Goal: Information Seeking & Learning: Learn about a topic

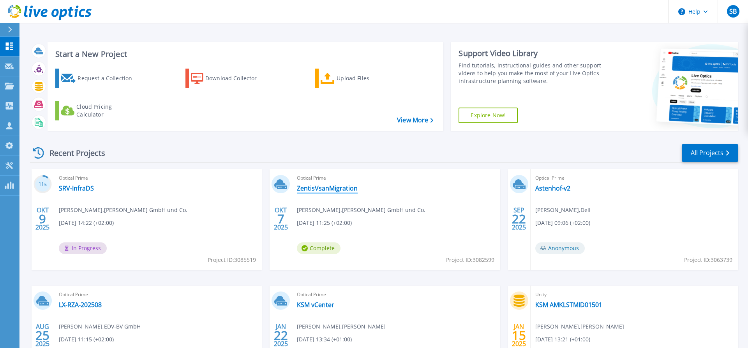
click at [322, 189] on link "ZentisVsanMigration" at bounding box center [327, 188] width 61 height 8
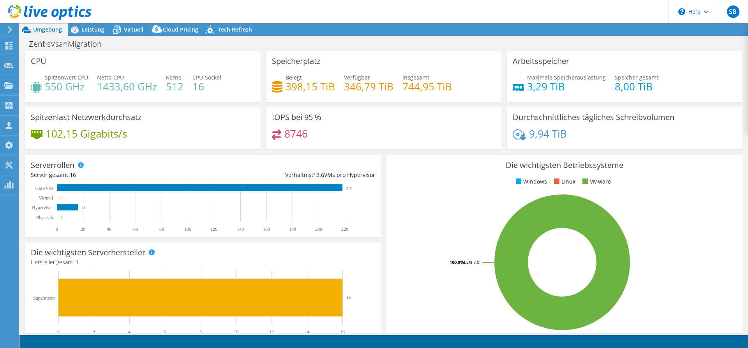
select select "USD"
radio input "true"
radio input "false"
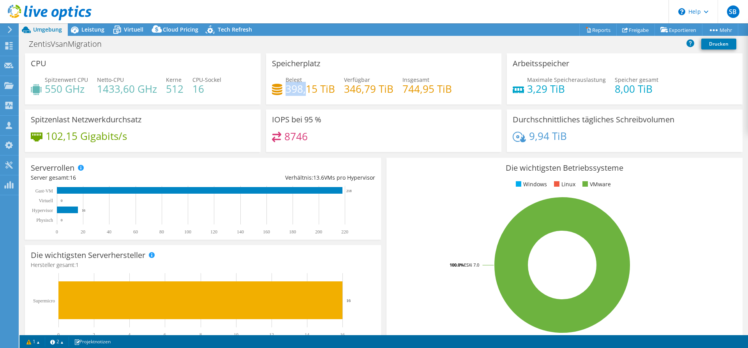
drag, startPoint x: 305, startPoint y: 91, endPoint x: 286, endPoint y: 89, distance: 19.2
click at [286, 89] on h4 "398,15 TiB" at bounding box center [310, 89] width 49 height 9
click at [97, 31] on span "Leistung" at bounding box center [92, 29] width 23 height 7
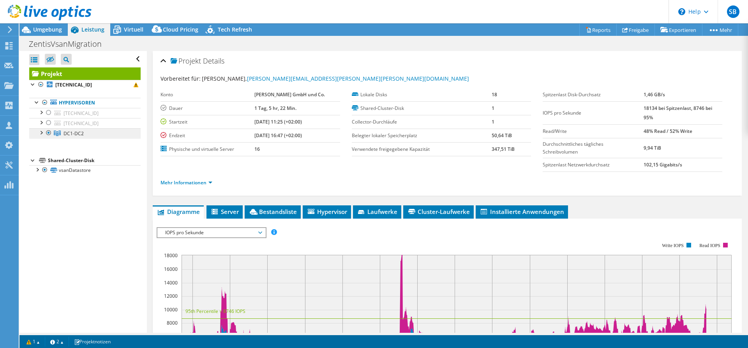
click at [77, 134] on span "DC1-DC2" at bounding box center [73, 133] width 20 height 7
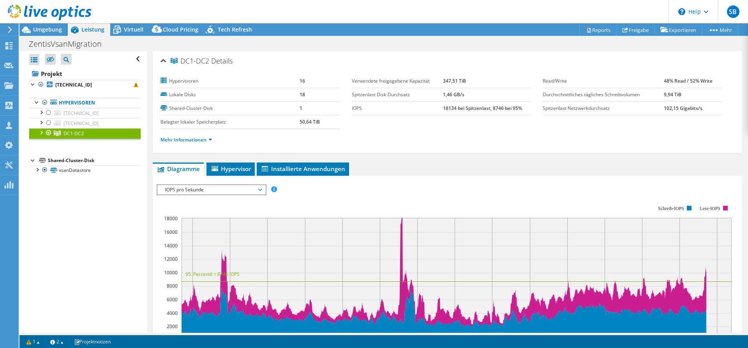
drag, startPoint x: 457, startPoint y: 81, endPoint x: 442, endPoint y: 81, distance: 15.6
click at [442, 81] on tr "Verwendete freigegebene Kapazität 347,51 TiB" at bounding box center [442, 81] width 180 height 14
click at [234, 28] on span "Tech Refresh" at bounding box center [235, 29] width 34 height 7
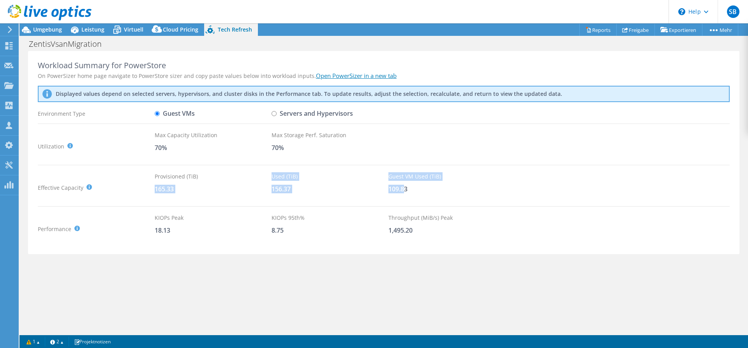
drag, startPoint x: 402, startPoint y: 189, endPoint x: 155, endPoint y: 189, distance: 247.7
click at [155, 189] on div "Effective Capacity Provisioned (TiB) : Total virtual disk size of all VMs on se…" at bounding box center [384, 187] width 692 height 31
click at [176, 190] on div "165.33" at bounding box center [213, 189] width 117 height 9
drag, startPoint x: 159, startPoint y: 189, endPoint x: 430, endPoint y: 190, distance: 270.7
click at [430, 190] on div "Effective Capacity Provisioned (TiB) : Total virtual disk size of all VMs on se…" at bounding box center [384, 187] width 692 height 31
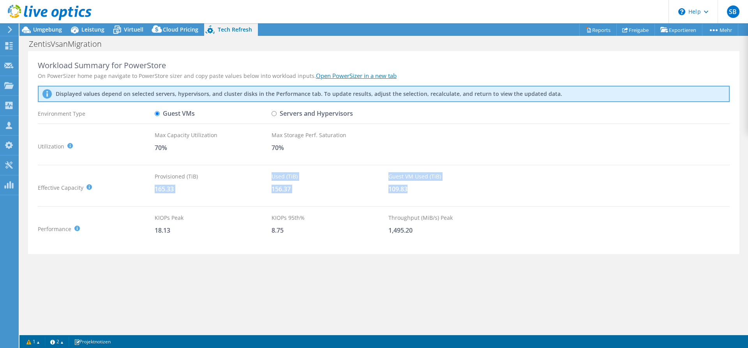
click at [411, 190] on div "109.83" at bounding box center [446, 189] width 117 height 9
click at [87, 30] on span "Leistung" at bounding box center [92, 29] width 23 height 7
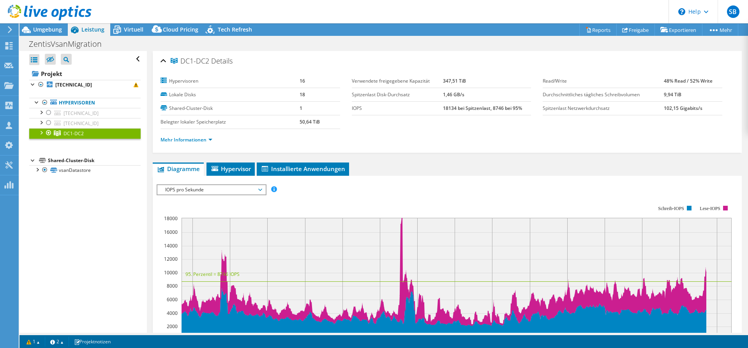
drag, startPoint x: 458, startPoint y: 83, endPoint x: 441, endPoint y: 83, distance: 17.5
click at [441, 82] on tr "Verwendete freigegebene Kapazität 347,51 TiB" at bounding box center [442, 81] width 180 height 14
click at [70, 170] on link "vsanDatastore" at bounding box center [84, 170] width 111 height 10
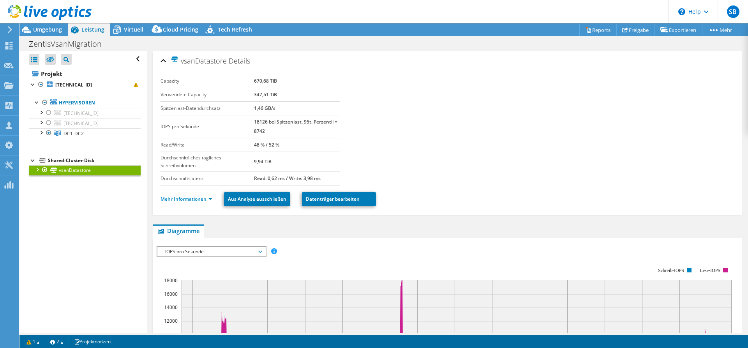
click at [36, 171] on div at bounding box center [37, 169] width 8 height 8
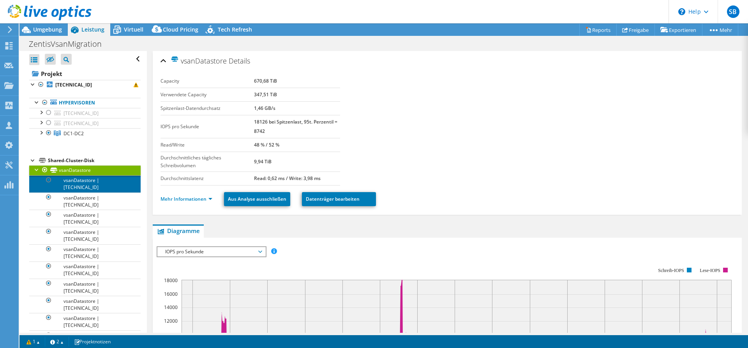
click at [88, 184] on link "vsanDatastore | [TECHNICAL_ID]" at bounding box center [84, 183] width 111 height 17
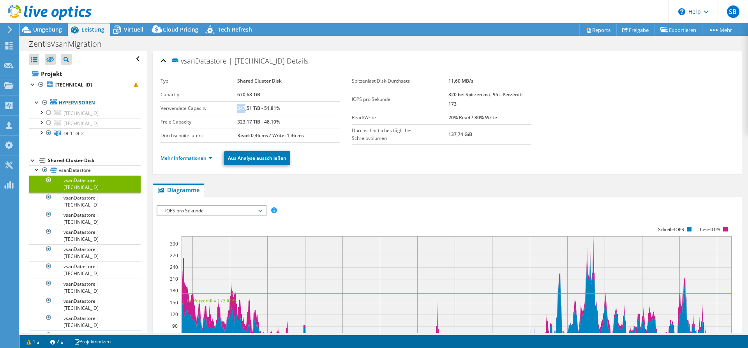
drag, startPoint x: 238, startPoint y: 109, endPoint x: 245, endPoint y: 108, distance: 7.0
click at [245, 108] on b "347,51 TiB - 51,81%" at bounding box center [258, 108] width 43 height 7
click at [237, 110] on b "347,51 TiB - 51,81%" at bounding box center [258, 108] width 43 height 7
drag, startPoint x: 237, startPoint y: 110, endPoint x: 259, endPoint y: 109, distance: 22.6
click at [259, 109] on b "347,51 TiB - 51,81%" at bounding box center [258, 108] width 43 height 7
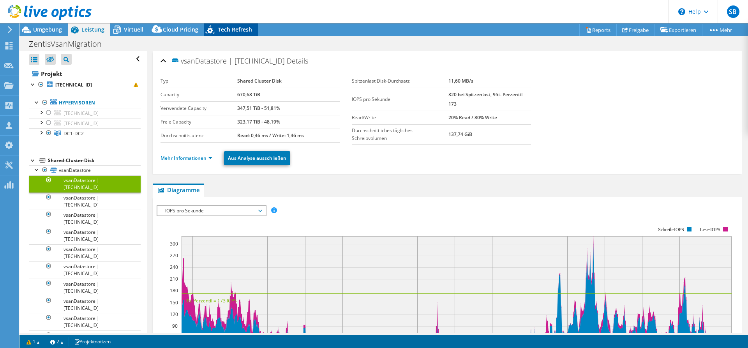
click at [232, 29] on span "Tech Refresh" at bounding box center [235, 29] width 34 height 7
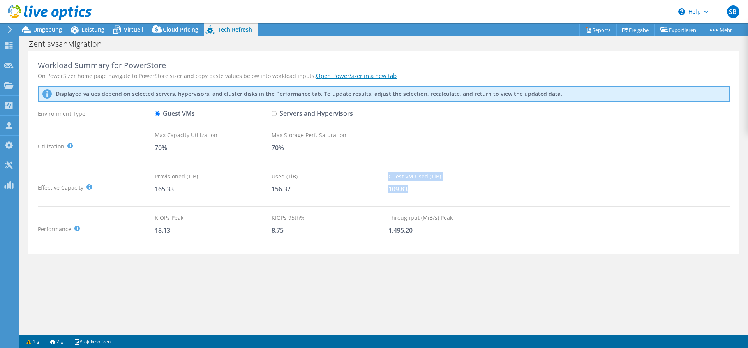
drag, startPoint x: 403, startPoint y: 188, endPoint x: 383, endPoint y: 187, distance: 19.9
click at [383, 187] on div "Effective Capacity Provisioned (TiB) : Total virtual disk size of all VMs on se…" at bounding box center [384, 187] width 692 height 31
click at [126, 31] on span "Virtuell" at bounding box center [133, 29] width 19 height 7
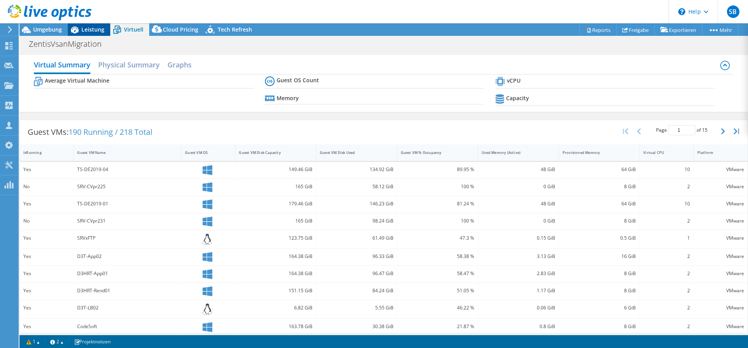
click at [93, 30] on span "Leistung" at bounding box center [92, 29] width 23 height 7
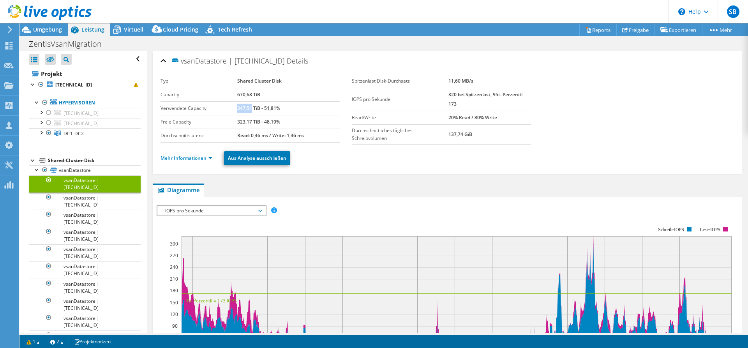
drag, startPoint x: 237, startPoint y: 106, endPoint x: 254, endPoint y: 107, distance: 17.1
click at [254, 107] on b "347,51 TiB - 51,81%" at bounding box center [258, 108] width 43 height 7
click at [77, 204] on link "vsanDatastore | [TECHNICAL_ID]" at bounding box center [84, 200] width 111 height 17
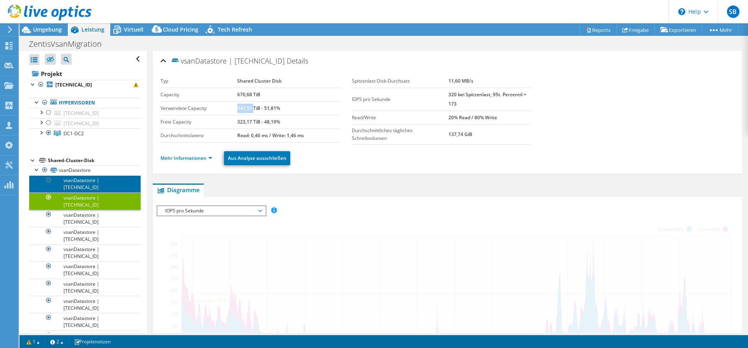
click at [84, 185] on link "vsanDatastore | [TECHNICAL_ID]" at bounding box center [84, 183] width 111 height 17
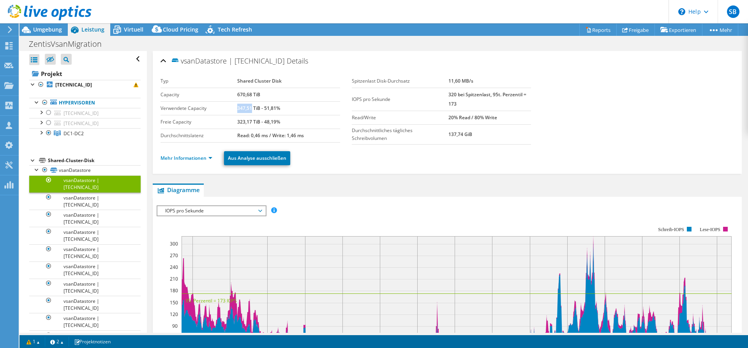
drag, startPoint x: 237, startPoint y: 109, endPoint x: 250, endPoint y: 108, distance: 12.9
click at [251, 108] on b "347,51 TiB - 51,81%" at bounding box center [258, 108] width 43 height 7
click at [257, 110] on b "347,51 TiB - 51,81%" at bounding box center [258, 108] width 43 height 7
drag, startPoint x: 237, startPoint y: 108, endPoint x: 247, endPoint y: 107, distance: 9.4
click at [247, 107] on b "347,51 TiB - 51,81%" at bounding box center [258, 108] width 43 height 7
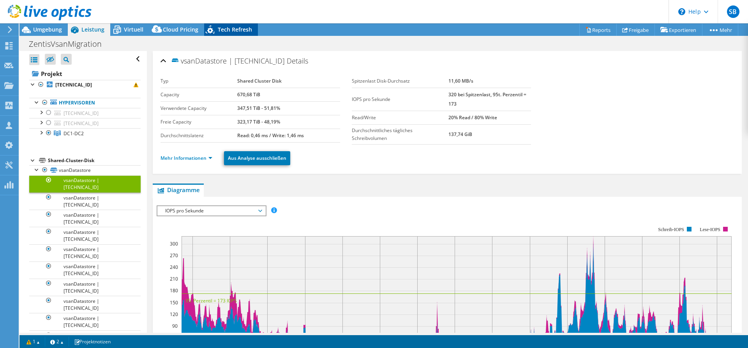
click at [239, 35] on div "Tech Refresh" at bounding box center [231, 29] width 54 height 12
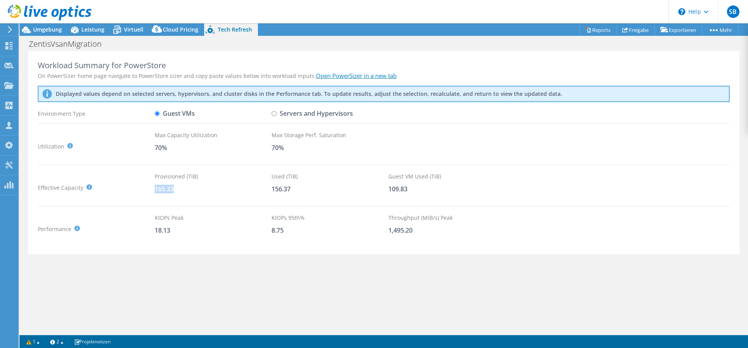
drag, startPoint x: 155, startPoint y: 190, endPoint x: 179, endPoint y: 190, distance: 23.4
click at [179, 190] on div "165.33" at bounding box center [213, 189] width 117 height 9
click at [125, 28] on span "Virtuell" at bounding box center [133, 29] width 19 height 7
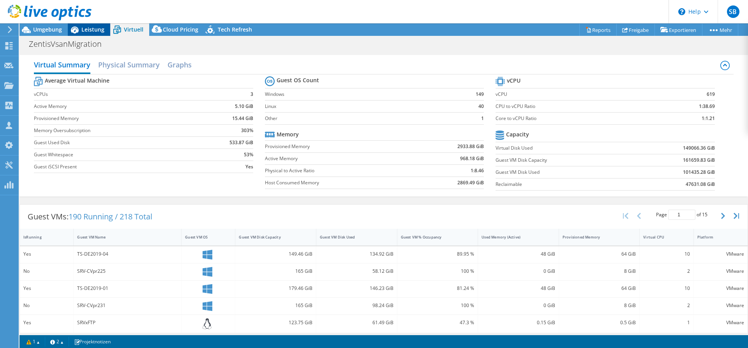
click at [83, 29] on span "Leistung" at bounding box center [92, 29] width 23 height 7
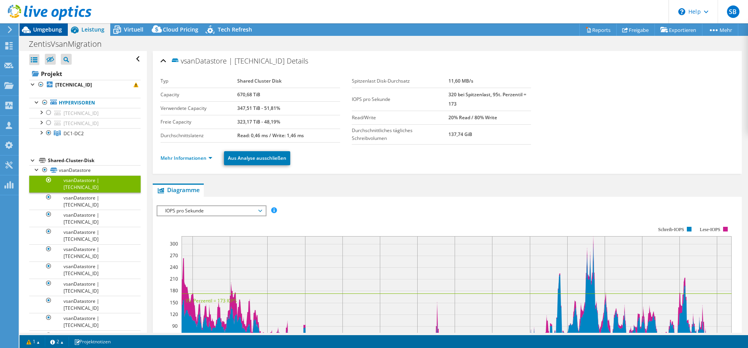
click at [57, 31] on span "Umgebung" at bounding box center [47, 29] width 29 height 7
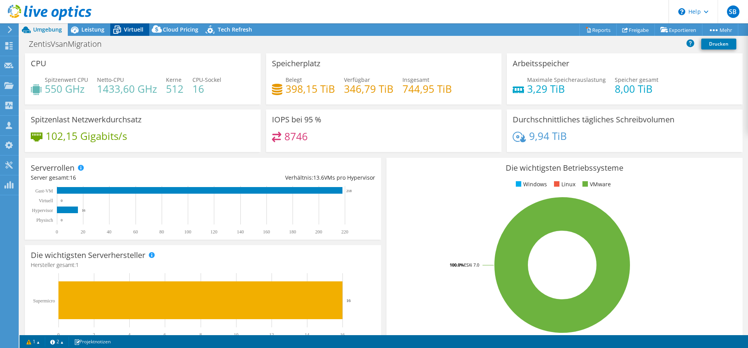
click at [129, 31] on span "Virtuell" at bounding box center [133, 29] width 19 height 7
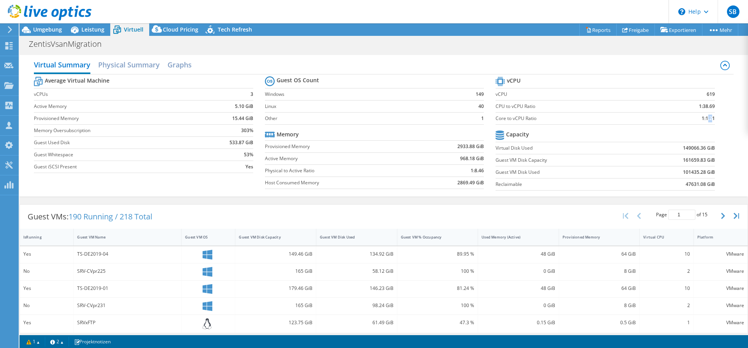
drag, startPoint x: 712, startPoint y: 119, endPoint x: 707, endPoint y: 119, distance: 5.5
click at [707, 119] on b "1:1.21" at bounding box center [707, 119] width 13 height 8
click at [92, 32] on span "Leistung" at bounding box center [92, 29] width 23 height 7
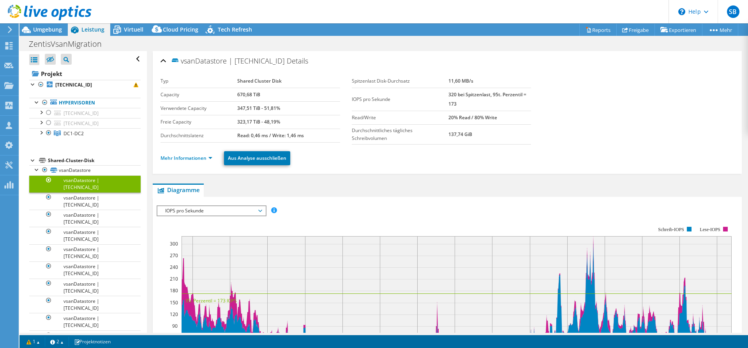
click at [237, 213] on span "IOPS pro Sekunde" at bounding box center [211, 210] width 100 height 9
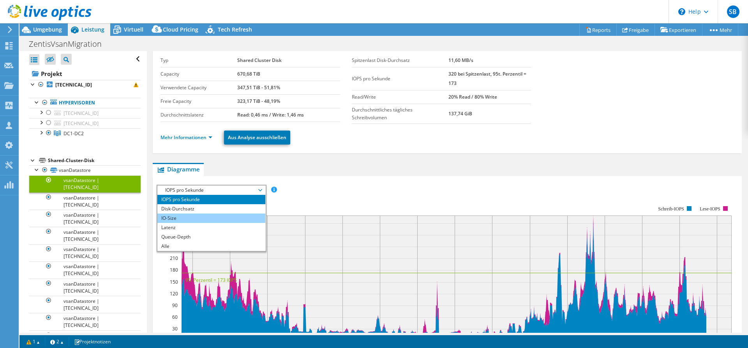
scroll to position [40, 0]
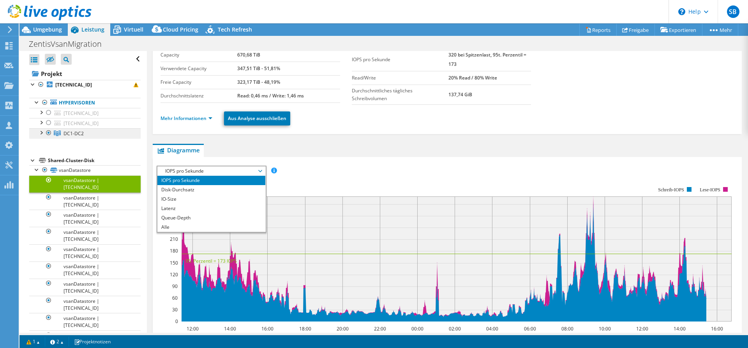
click at [69, 134] on span "DC1-DC2" at bounding box center [73, 133] width 20 height 7
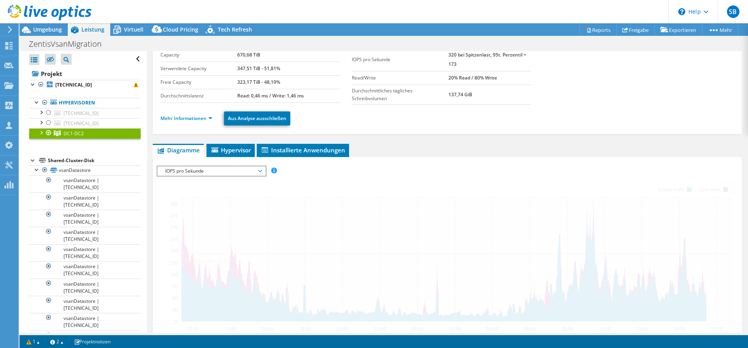
click at [227, 166] on span "IOPS pro Sekunde" at bounding box center [211, 170] width 100 height 9
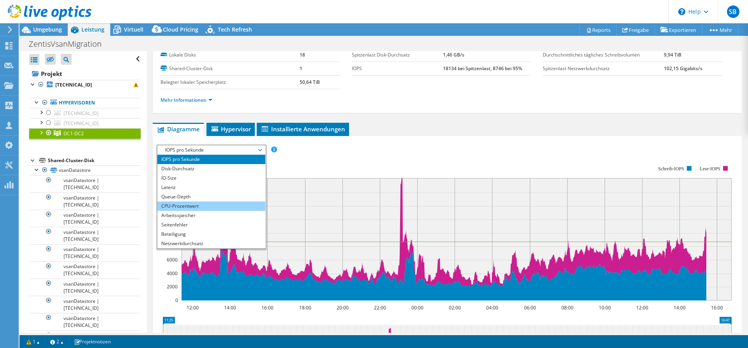
click at [192, 204] on li "CPU-Prozentwert" at bounding box center [211, 205] width 108 height 9
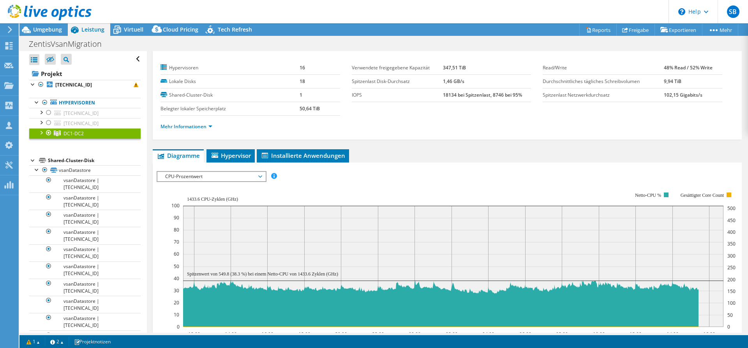
scroll to position [0, 0]
